Goal: Find contact information: Find contact information

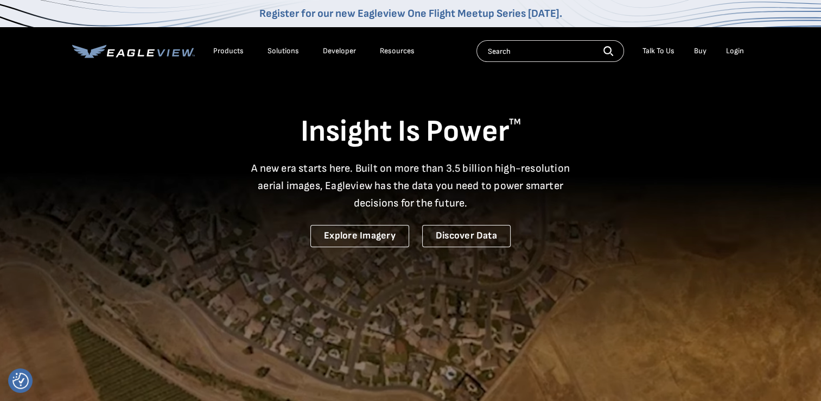
click at [224, 54] on div "Products" at bounding box center [228, 51] width 30 height 10
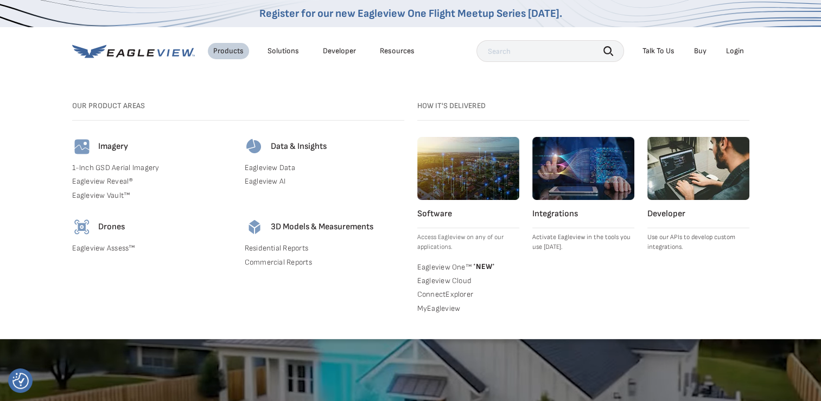
click at [442, 216] on h4 "Software" at bounding box center [468, 213] width 102 height 11
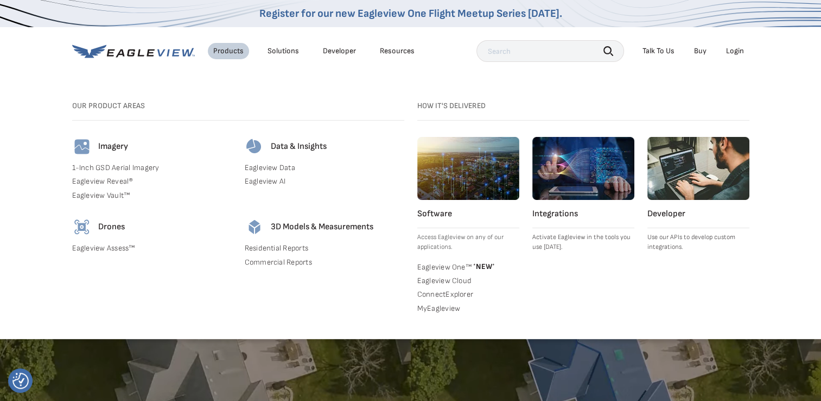
click at [447, 204] on div "Software Access Eagleview on any of our applications." at bounding box center [468, 194] width 102 height 115
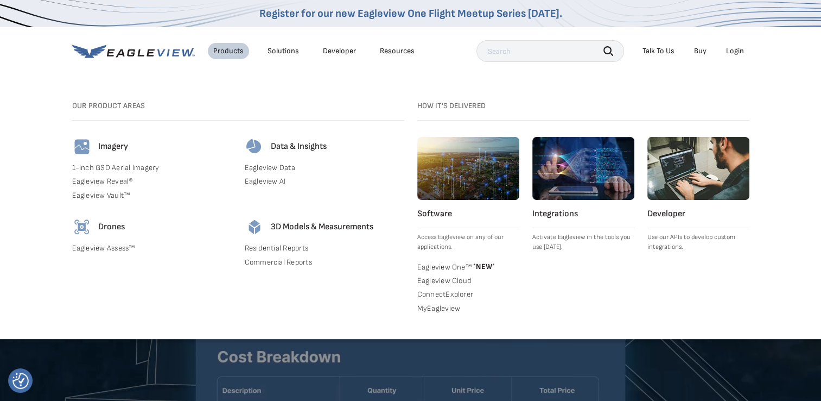
click at [455, 179] on img at bounding box center [468, 168] width 102 height 63
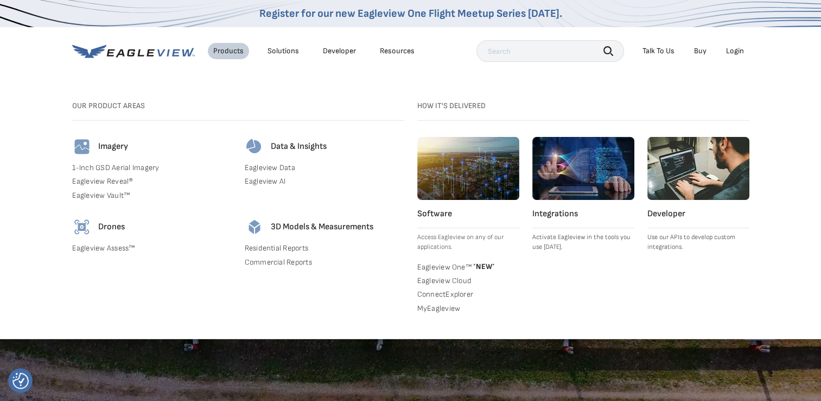
click at [480, 263] on span "* NEW *" at bounding box center [483, 266] width 23 height 9
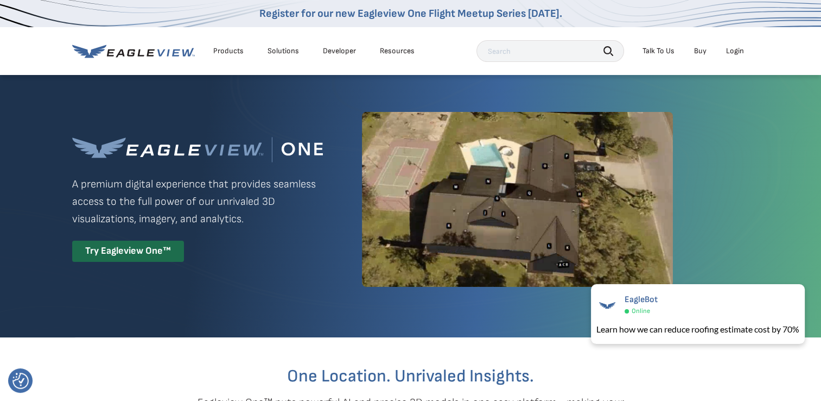
click at [324, 55] on link "Developer" at bounding box center [339, 51] width 33 height 10
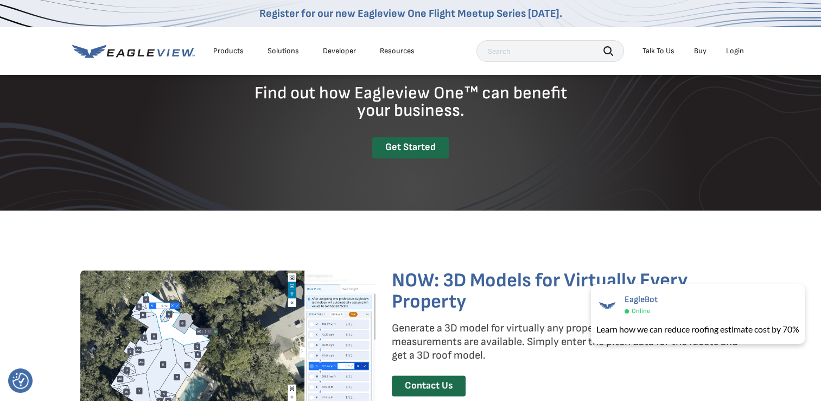
scroll to position [1466, 0]
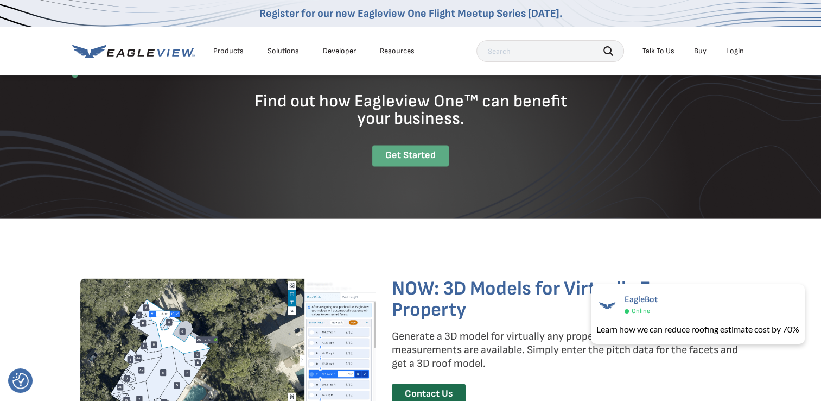
click at [417, 161] on div "Get Started" at bounding box center [410, 155] width 77 height 21
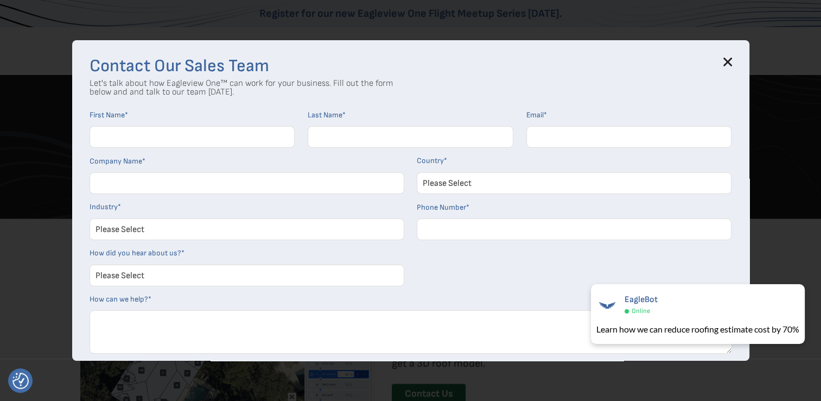
click at [731, 62] on icon at bounding box center [727, 61] width 7 height 7
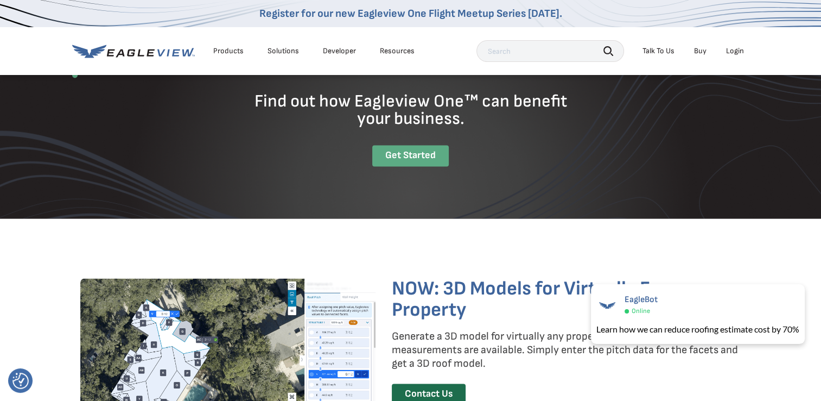
click at [421, 159] on div "Get Started" at bounding box center [410, 155] width 77 height 21
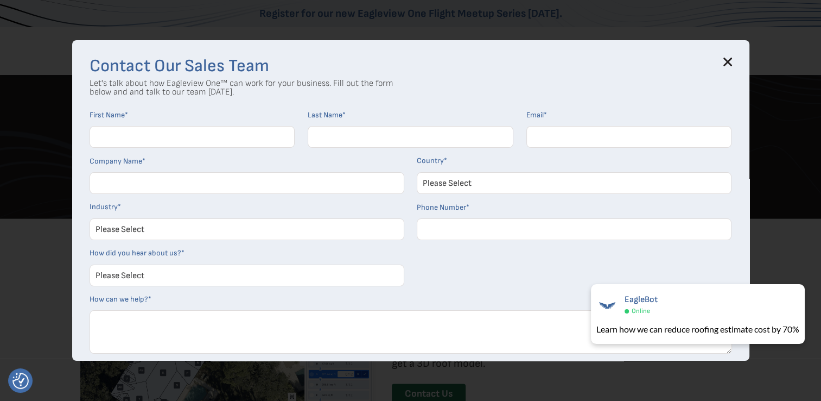
click at [173, 132] on input "First Name *" at bounding box center [193, 137] width 206 height 22
type input "q"
click at [583, 92] on div "Contact Our Sales Team Let's talk about how Eagleview One™ can work for your bu…" at bounding box center [411, 227] width 643 height 339
drag, startPoint x: 583, startPoint y: 92, endPoint x: 370, endPoint y: 79, distance: 213.2
click at [370, 79] on p "Let's talk about how Eagleview One™ can work for your business. Fill out the fo…" at bounding box center [242, 87] width 304 height 17
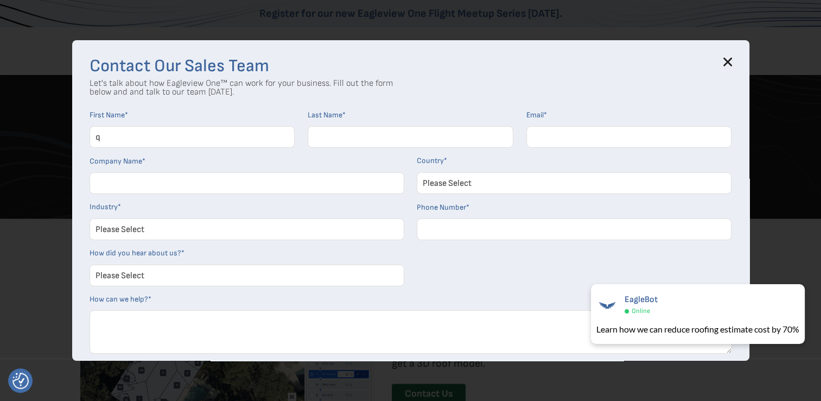
click at [221, 125] on div "First Name * q" at bounding box center [193, 133] width 206 height 46
click at [218, 133] on input "q" at bounding box center [193, 137] width 206 height 22
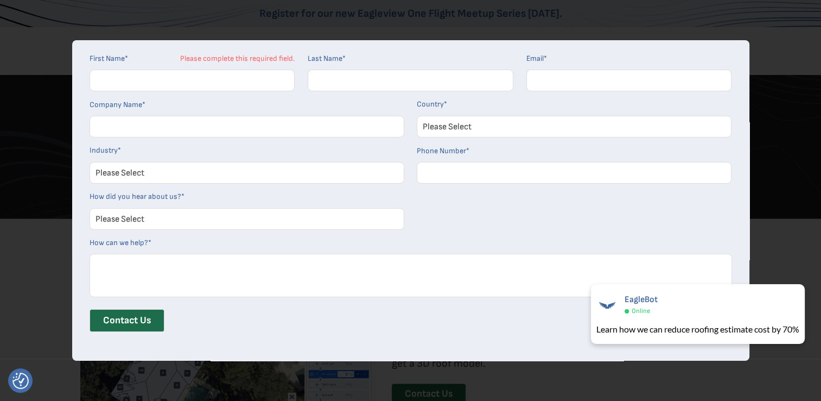
scroll to position [60, 0]
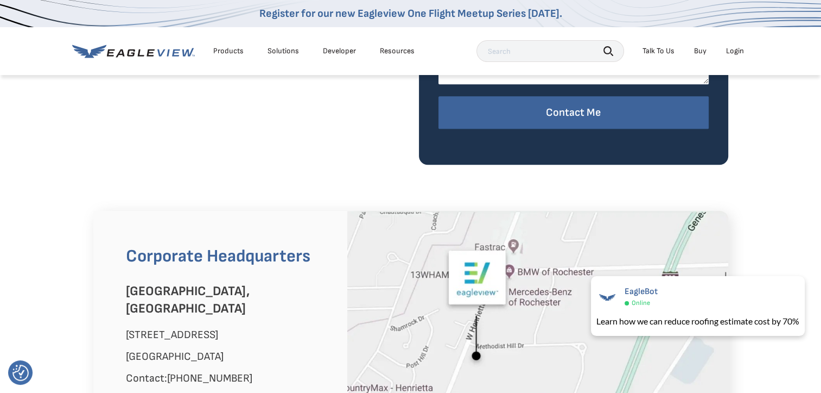
scroll to position [662, 0]
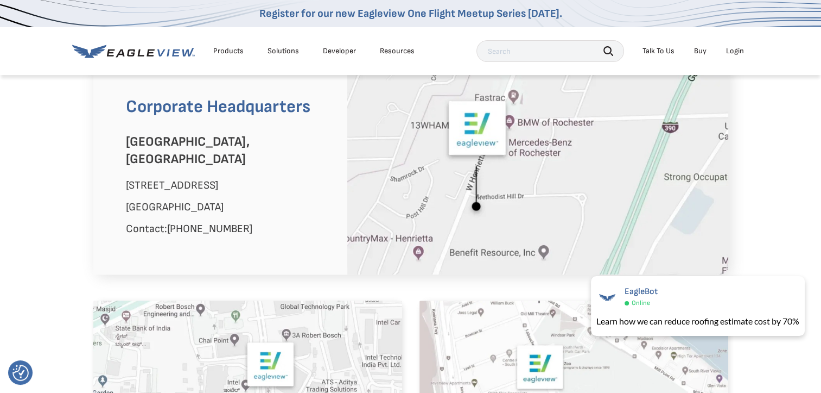
click at [384, 186] on img at bounding box center [537, 167] width 381 height 213
click at [254, 109] on h2 "Corporate Headquarters" at bounding box center [228, 107] width 205 height 26
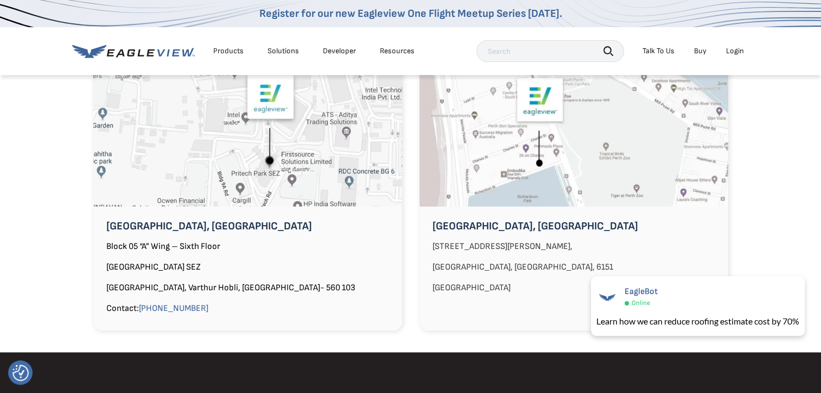
scroll to position [934, 0]
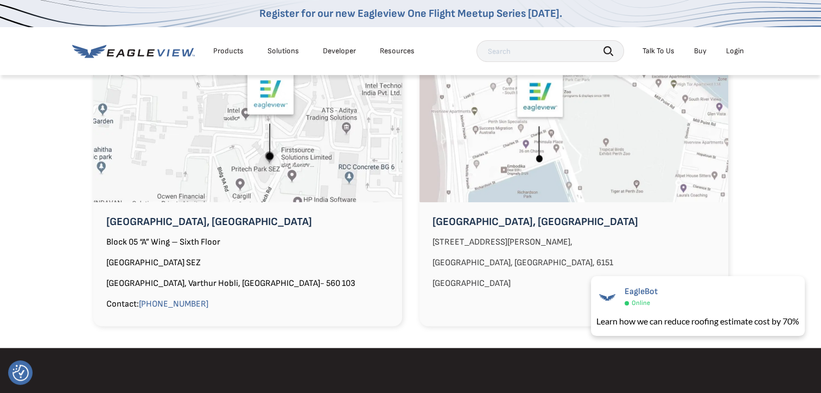
click at [450, 275] on p "[GEOGRAPHIC_DATA]" at bounding box center [574, 283] width 309 height 17
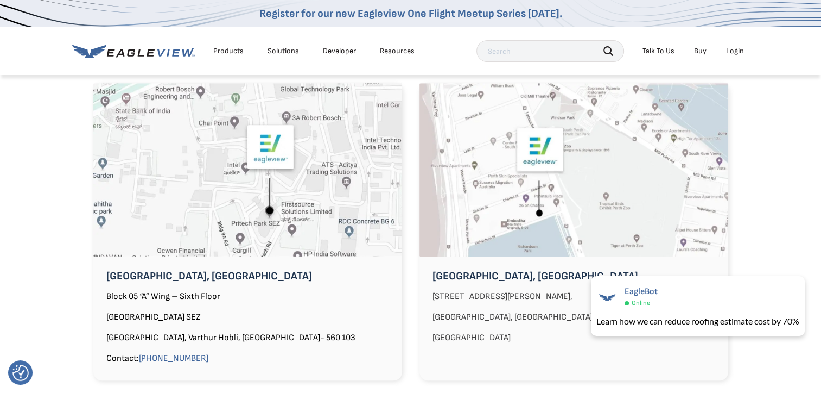
scroll to position [879, 0]
